Goal: Information Seeking & Learning: Learn about a topic

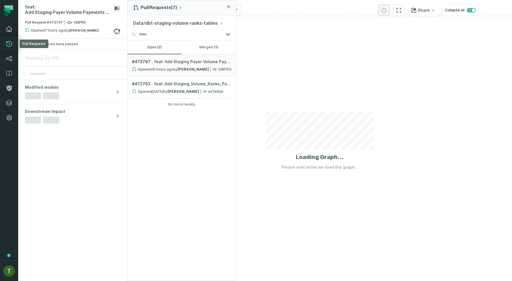
click at [9, 32] on icon at bounding box center [9, 29] width 7 height 7
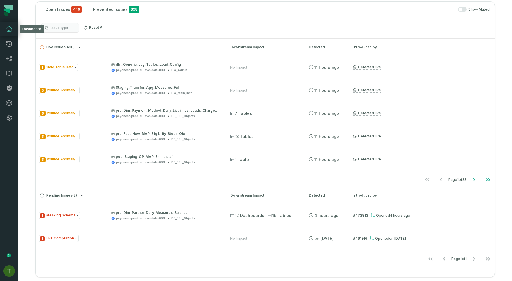
scroll to position [110, 0]
click at [72, 30] on icon "button" at bounding box center [74, 28] width 5 height 5
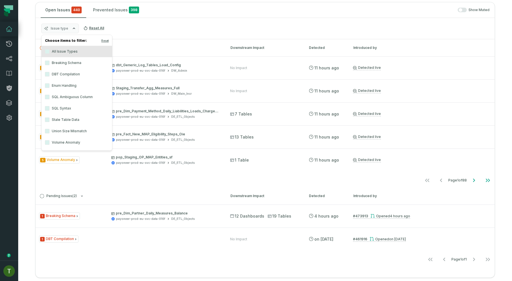
click at [74, 84] on label "Enum Handling" at bounding box center [76, 85] width 70 height 11
click at [49, 84] on button "Enum Handling" at bounding box center [47, 85] width 5 height 5
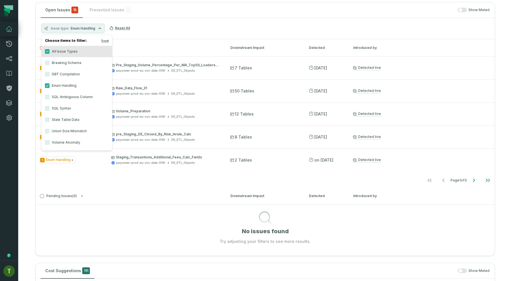
click at [164, 36] on div "Issue type Enum Handling Reset All" at bounding box center [265, 28] width 459 height 21
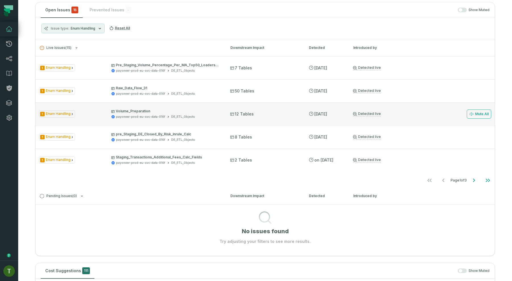
click at [143, 118] on div "payoneer-prod-eu-svc-data-016f" at bounding box center [140, 117] width 49 height 4
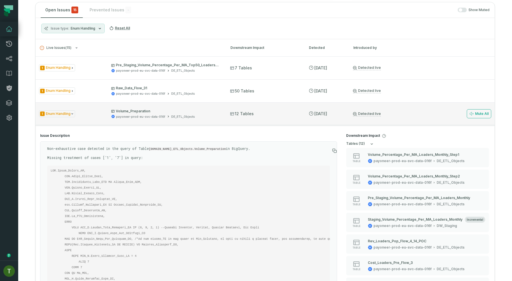
click at [147, 121] on div "1 Enum Handling Volume_Preparation payoneer-prod-eu-svc-data-016f DE_ETL_Object…" at bounding box center [265, 113] width 459 height 23
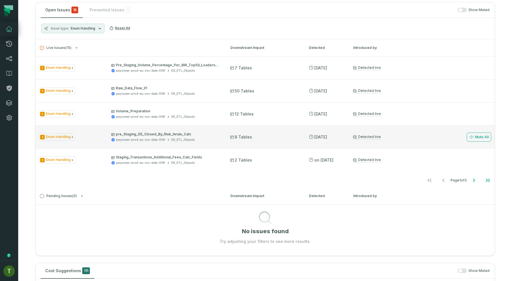
click at [159, 140] on div "payoneer-prod-eu-svc-data-016f" at bounding box center [140, 140] width 49 height 4
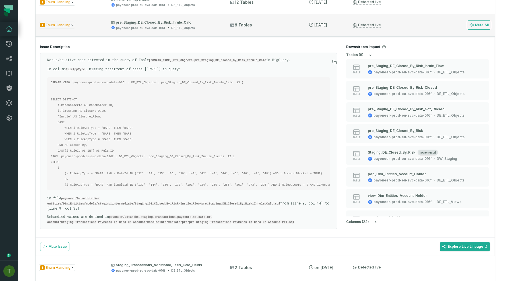
scroll to position [221, 0]
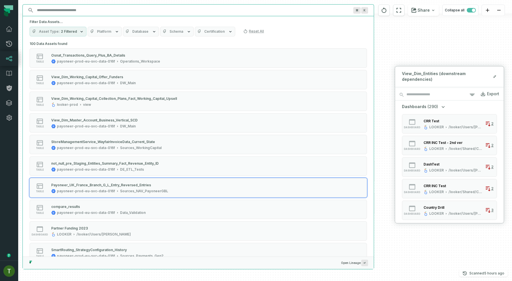
scroll to position [4750, 0]
